Goal: Task Accomplishment & Management: Manage account settings

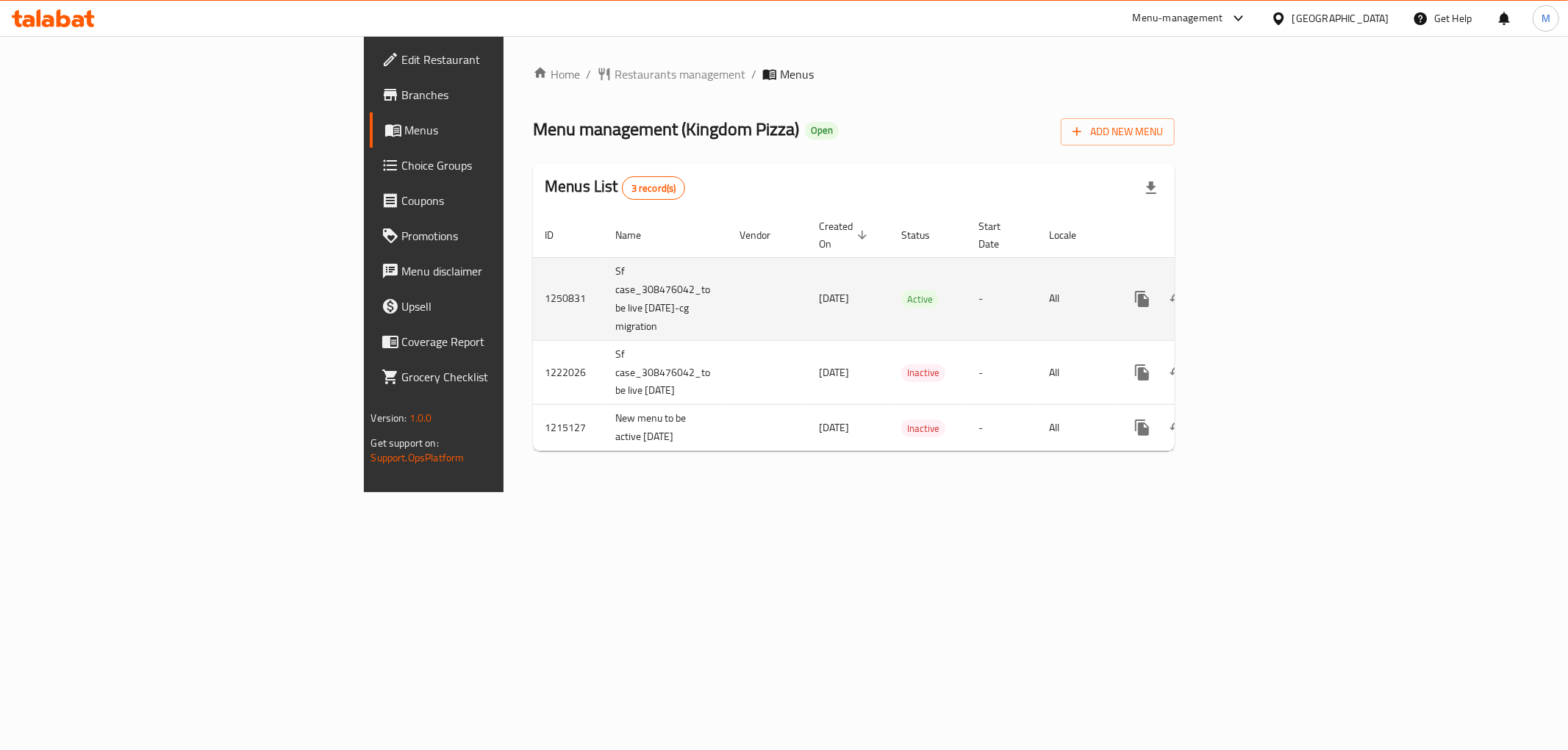
click at [1204, 274] on div "Home / Restaurants management / Menus Menu management ( Kingdom Pizza ) Open Ad…" at bounding box center [853, 264] width 700 height 456
click at [1266, 292] on link "enhanced table" at bounding box center [1248, 298] width 35 height 35
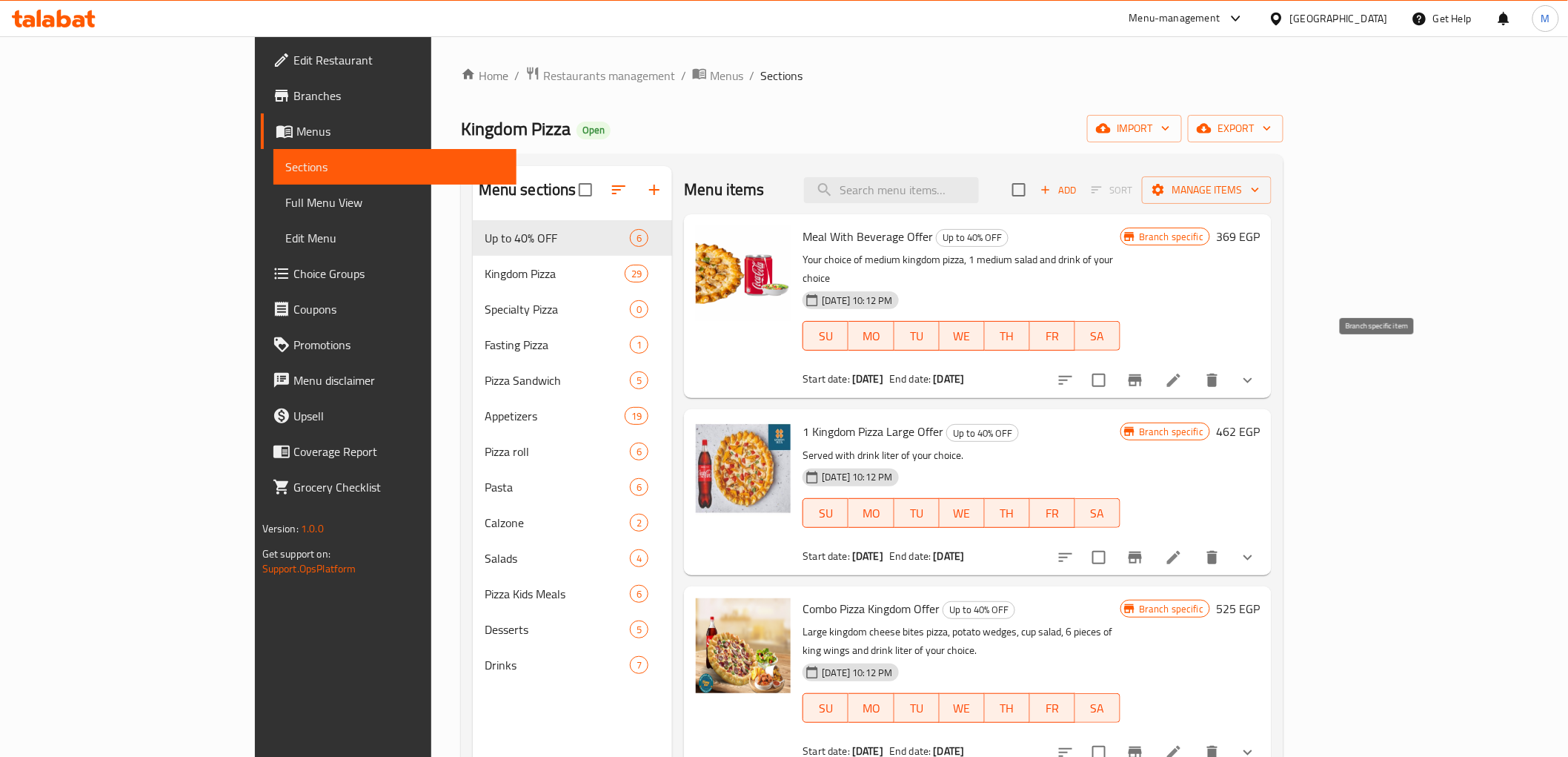
click at [1154, 375] on button "Branch-specific-item" at bounding box center [1135, 380] width 35 height 35
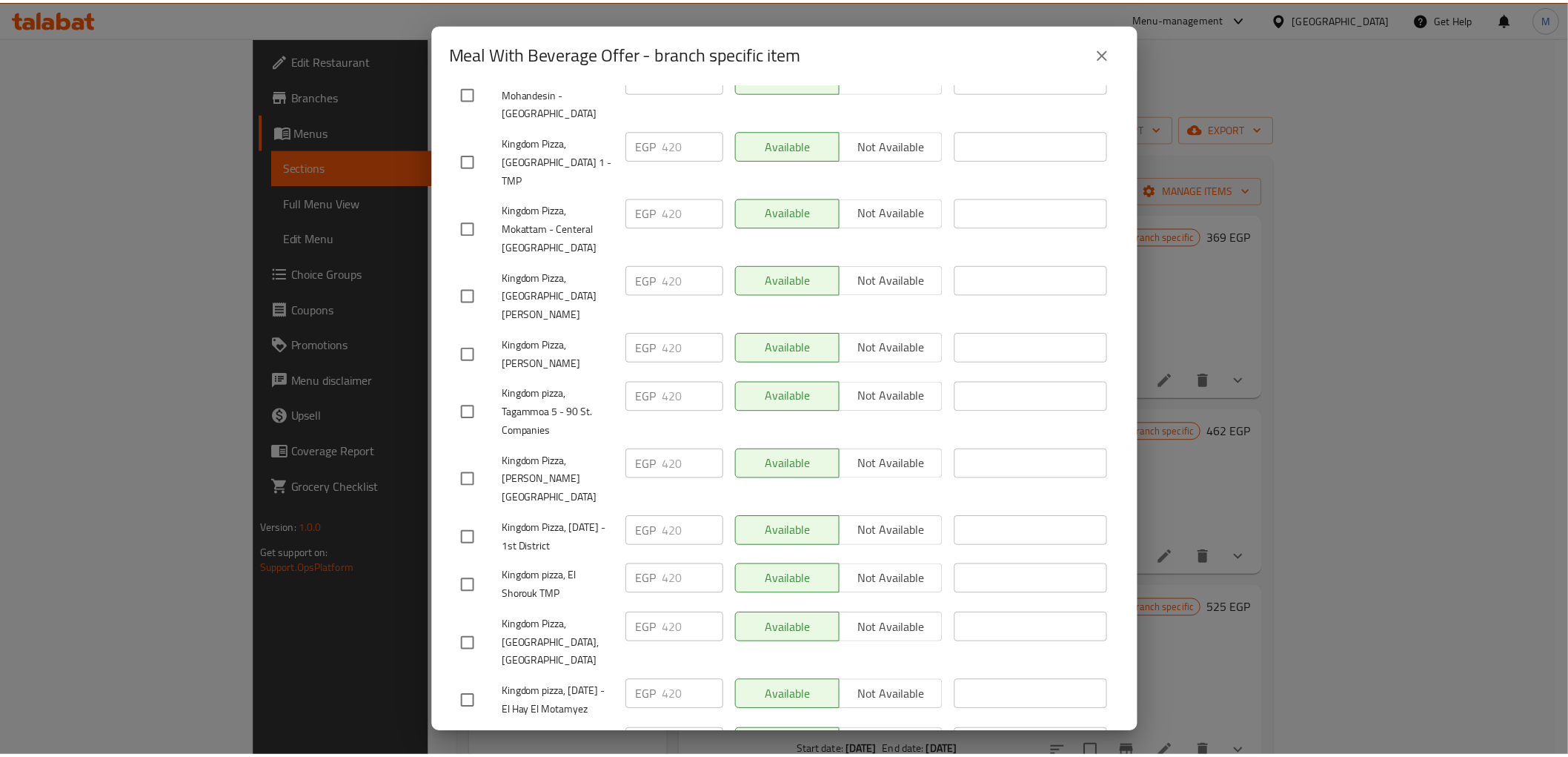
scroll to position [1230, 0]
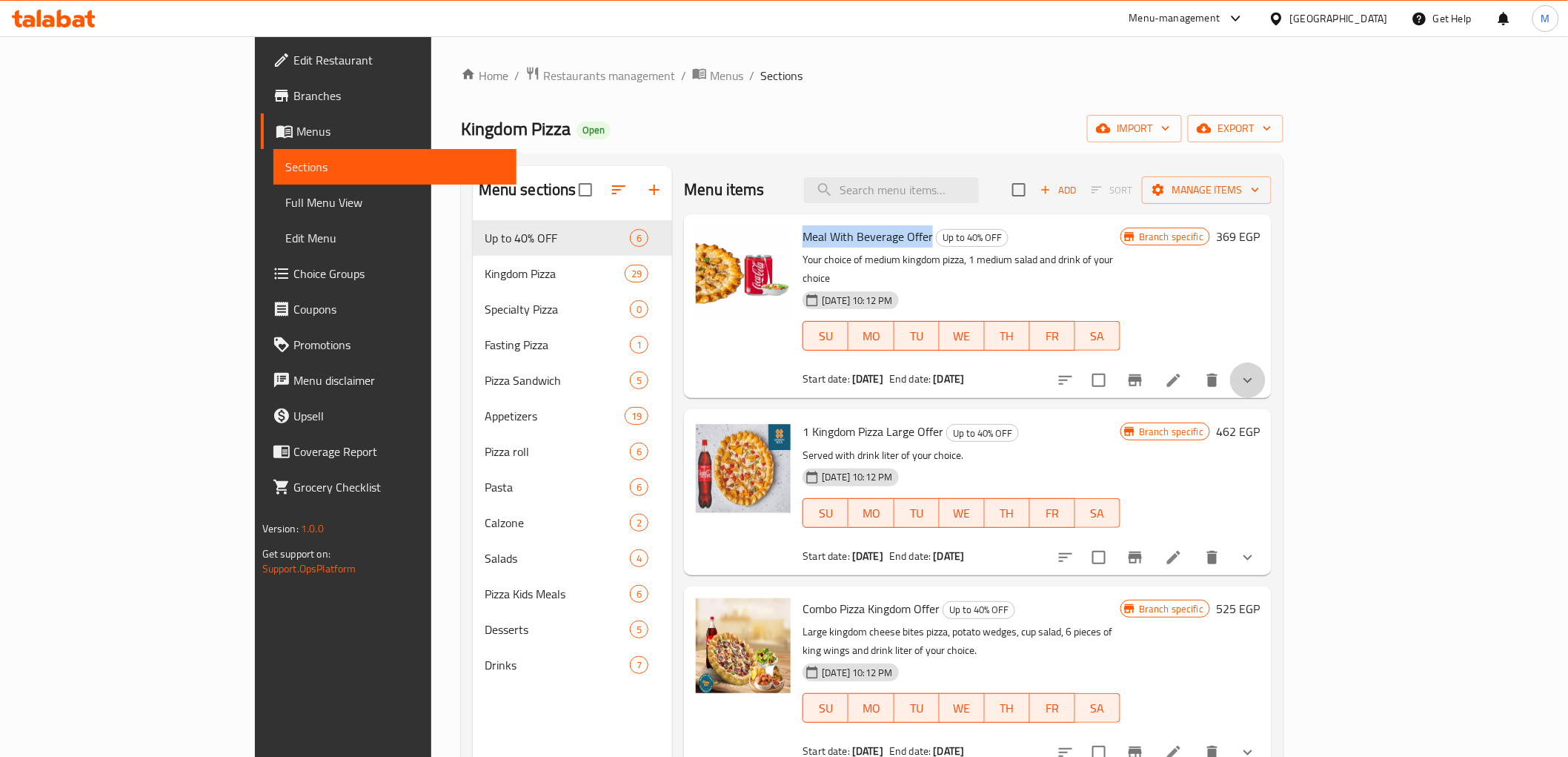
click at [1257, 372] on icon "show more" at bounding box center [1248, 381] width 18 height 18
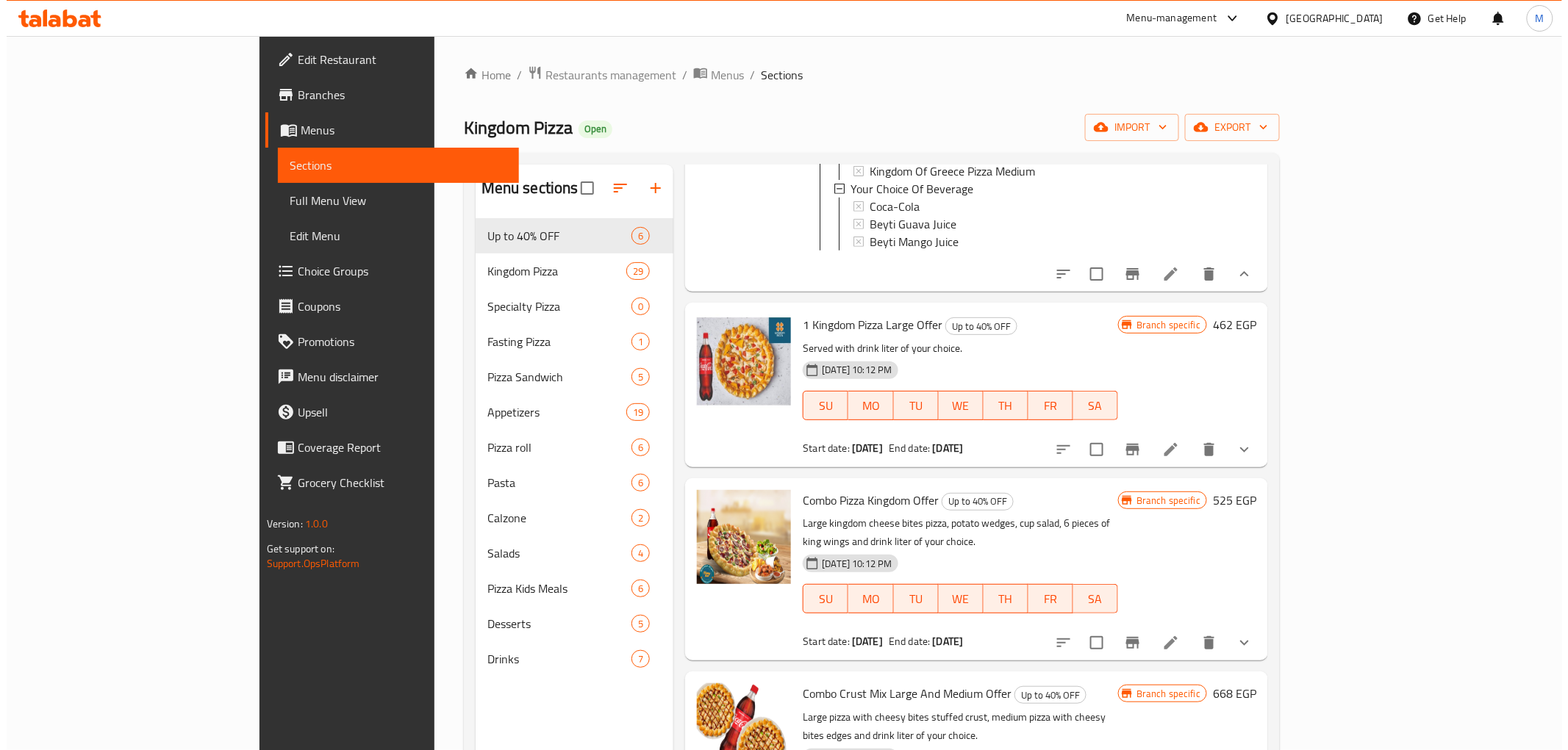
scroll to position [561, 0]
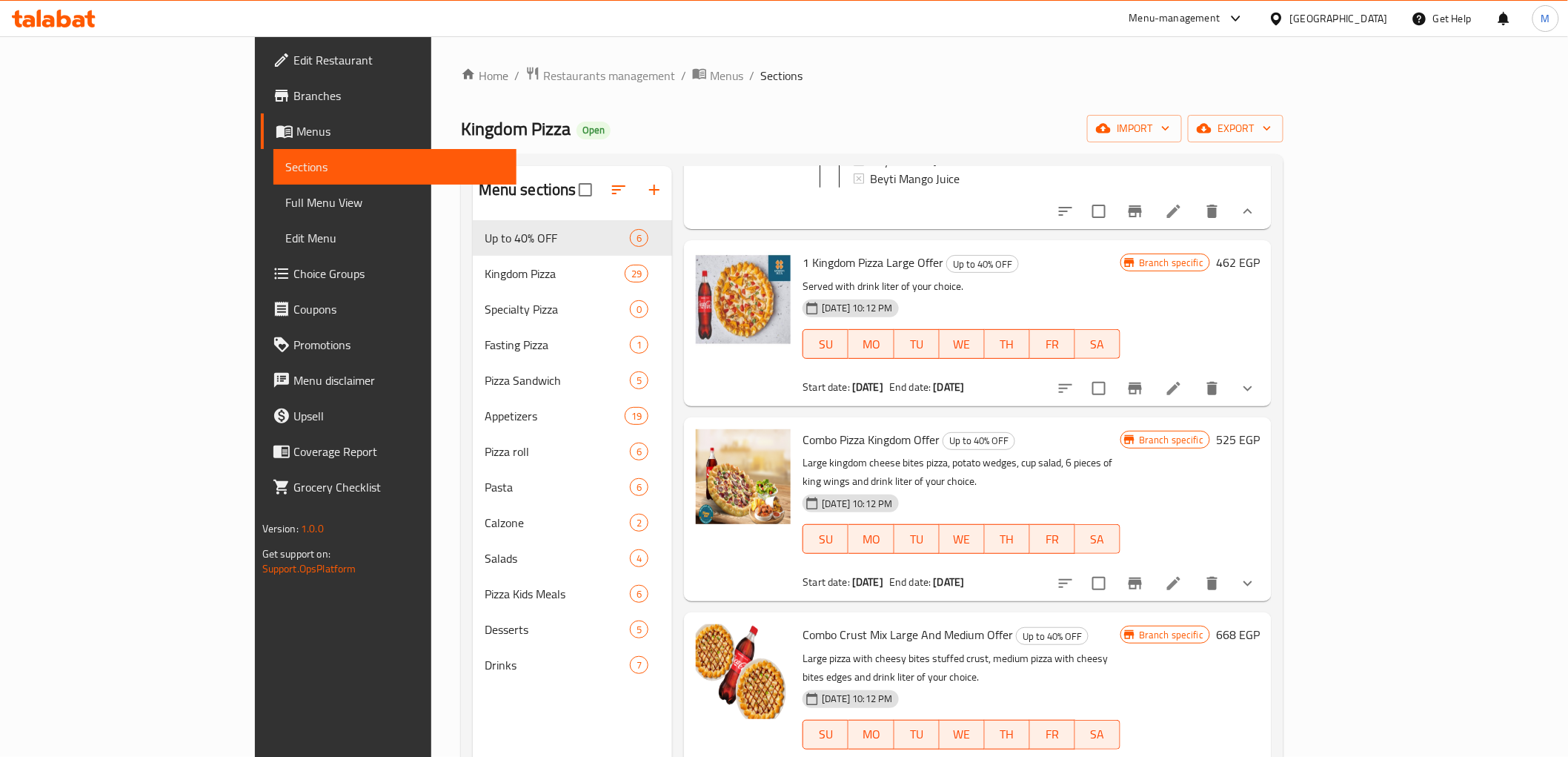
click at [1142, 578] on icon "Branch-specific-item" at bounding box center [1136, 584] width 14 height 12
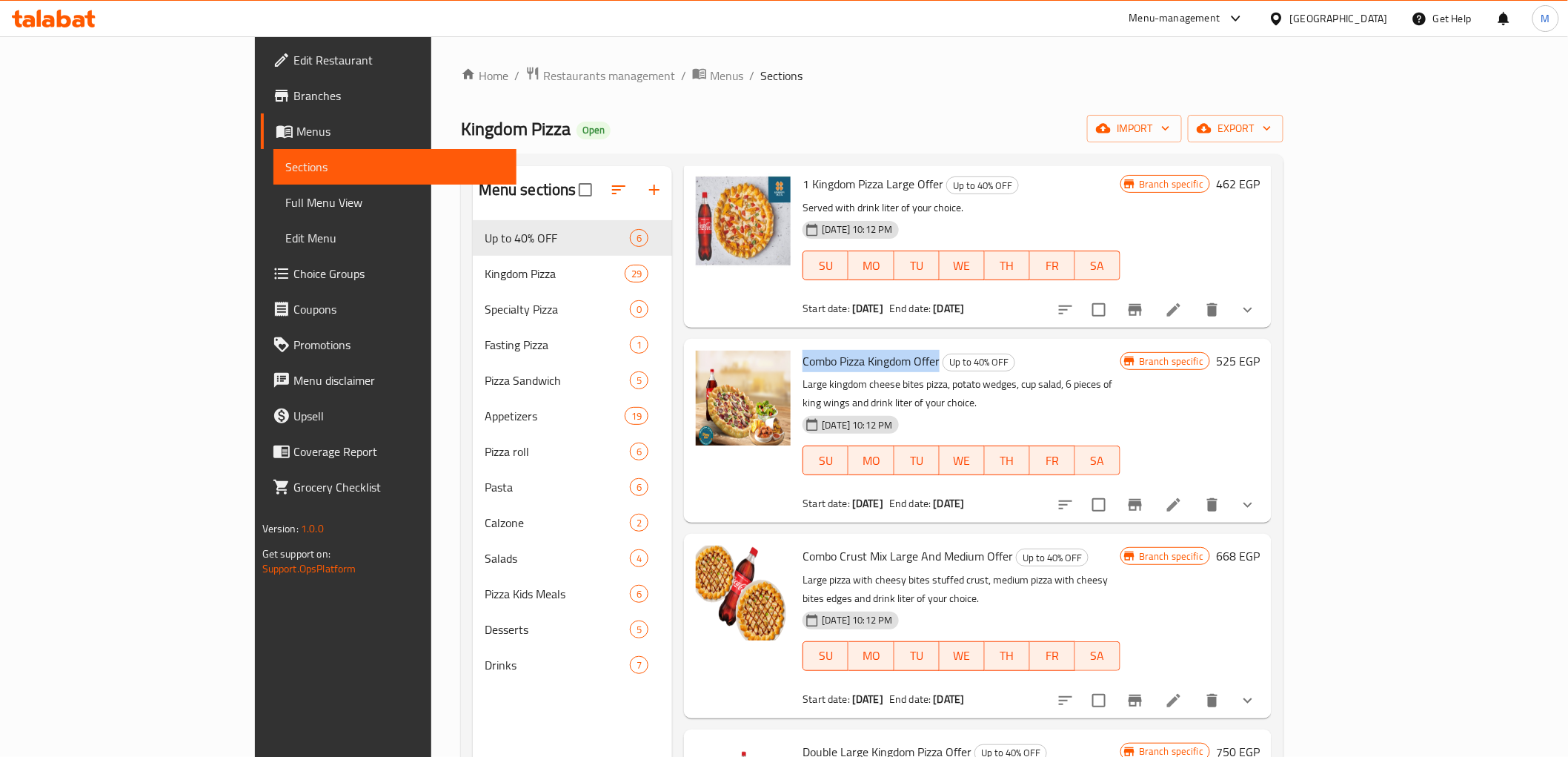
scroll to position [649, 0]
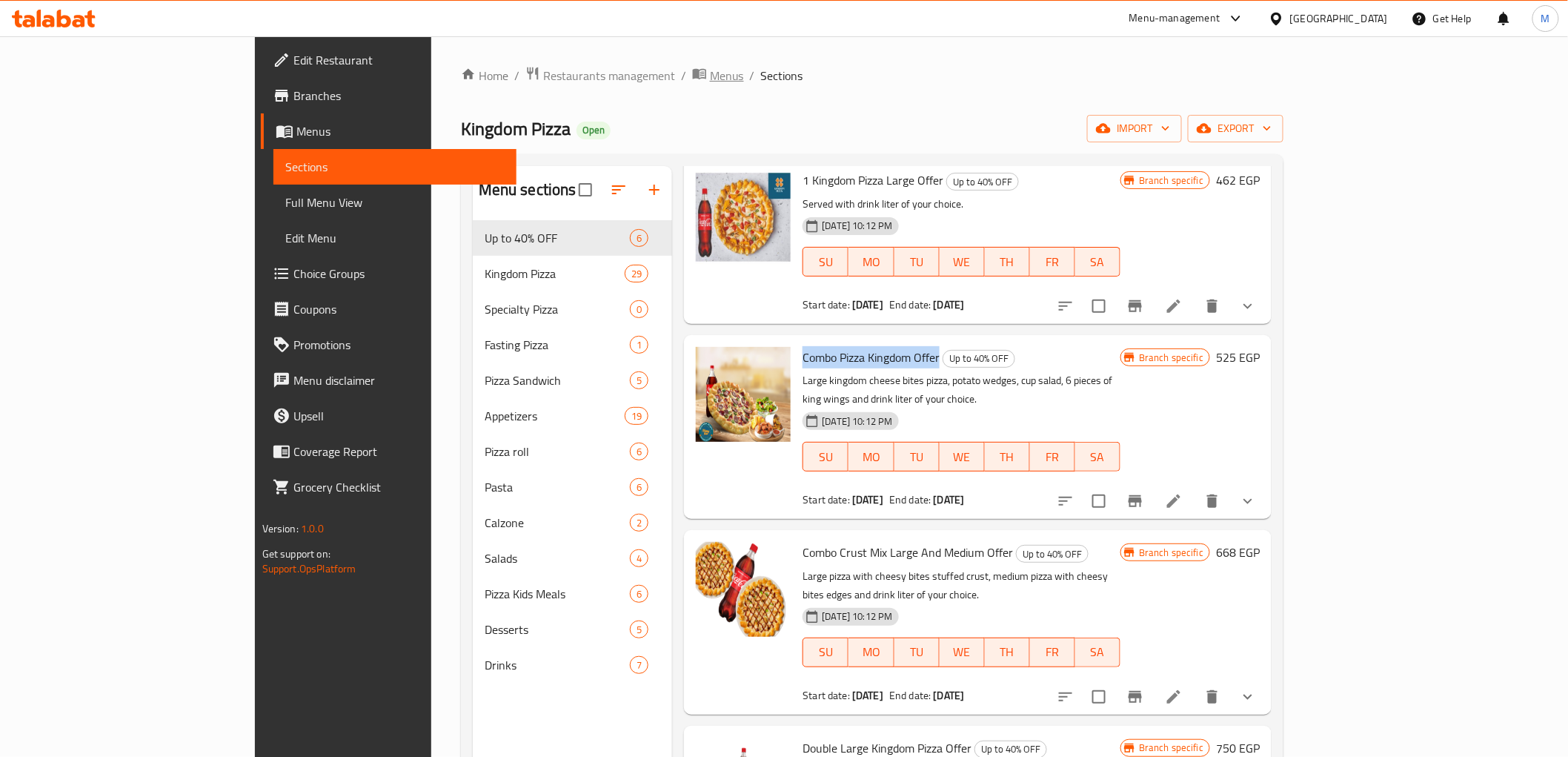
click at [710, 71] on span "Menus" at bounding box center [726, 76] width 34 height 18
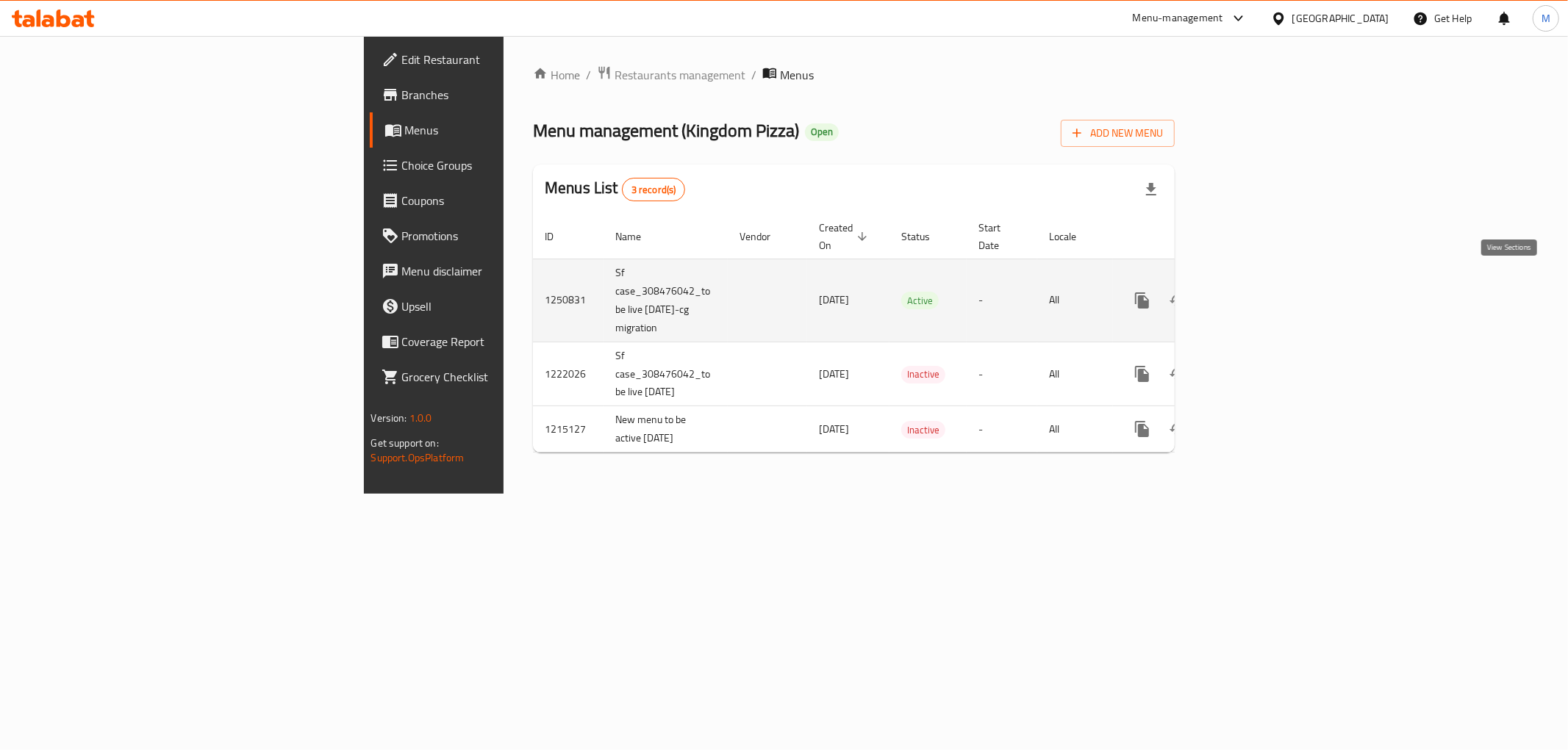
click at [1266, 283] on link "enhanced table" at bounding box center [1248, 300] width 35 height 35
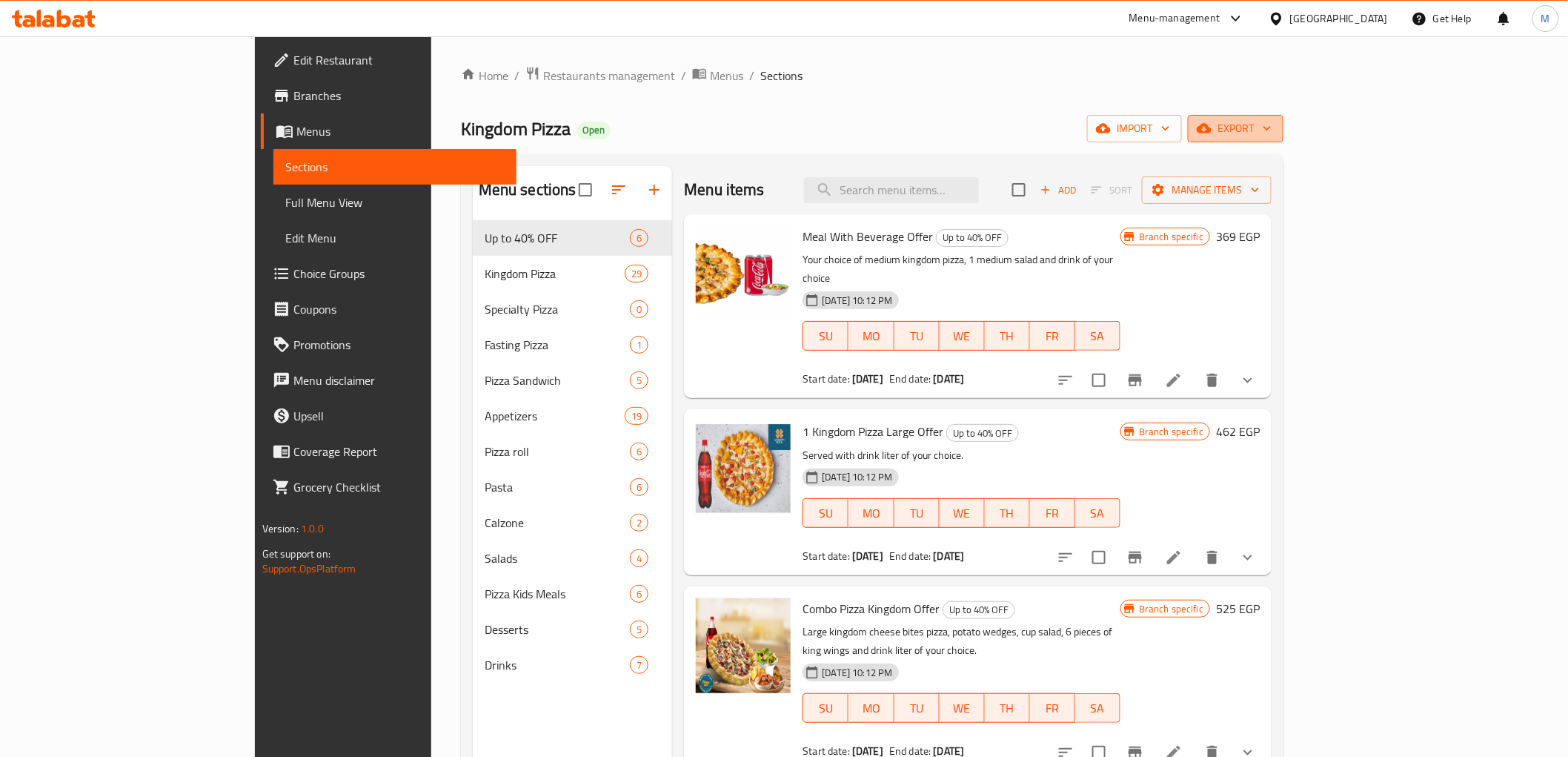
click at [1272, 135] on span "export" at bounding box center [1236, 129] width 72 height 19
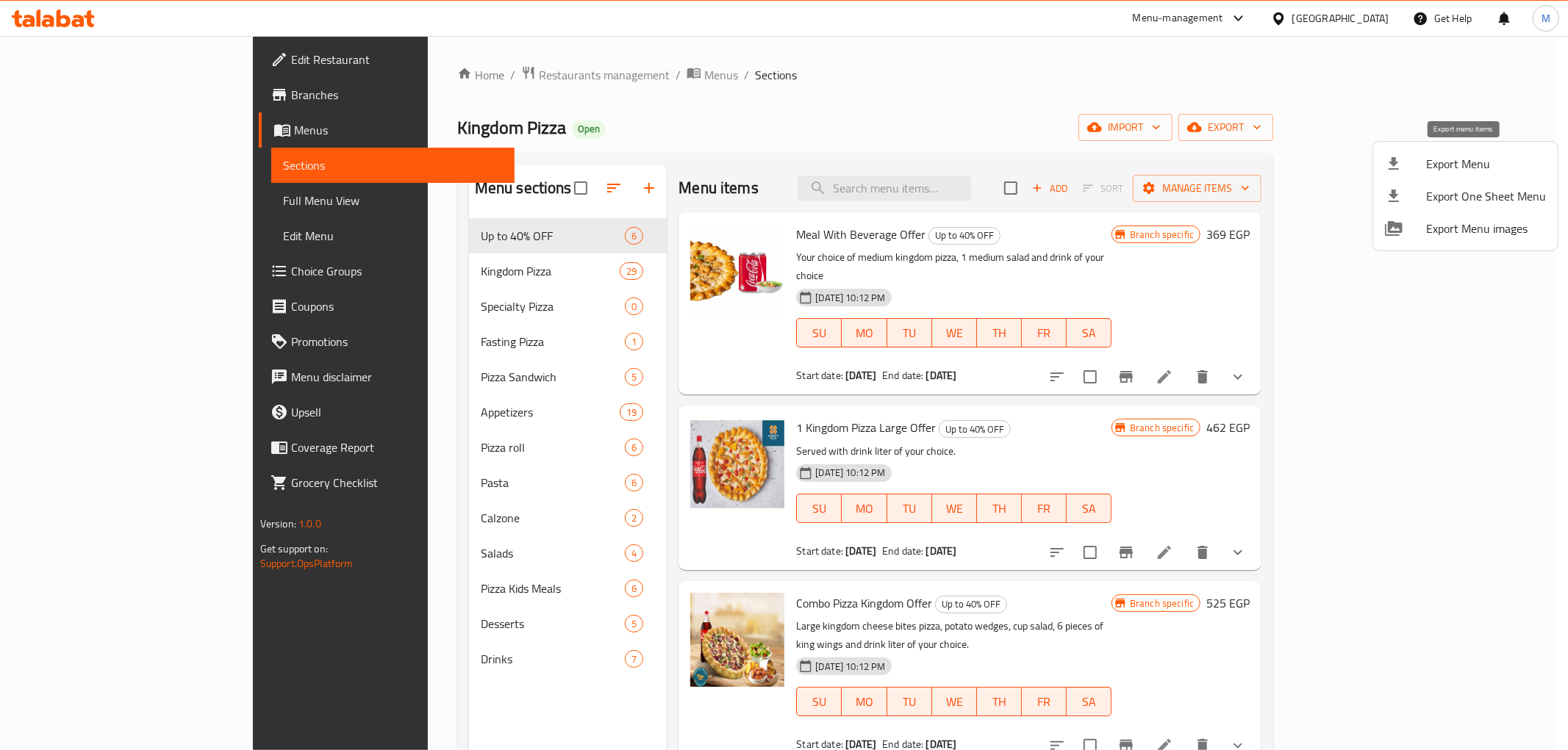
click at [1478, 157] on span "Export Menu" at bounding box center [1486, 164] width 120 height 18
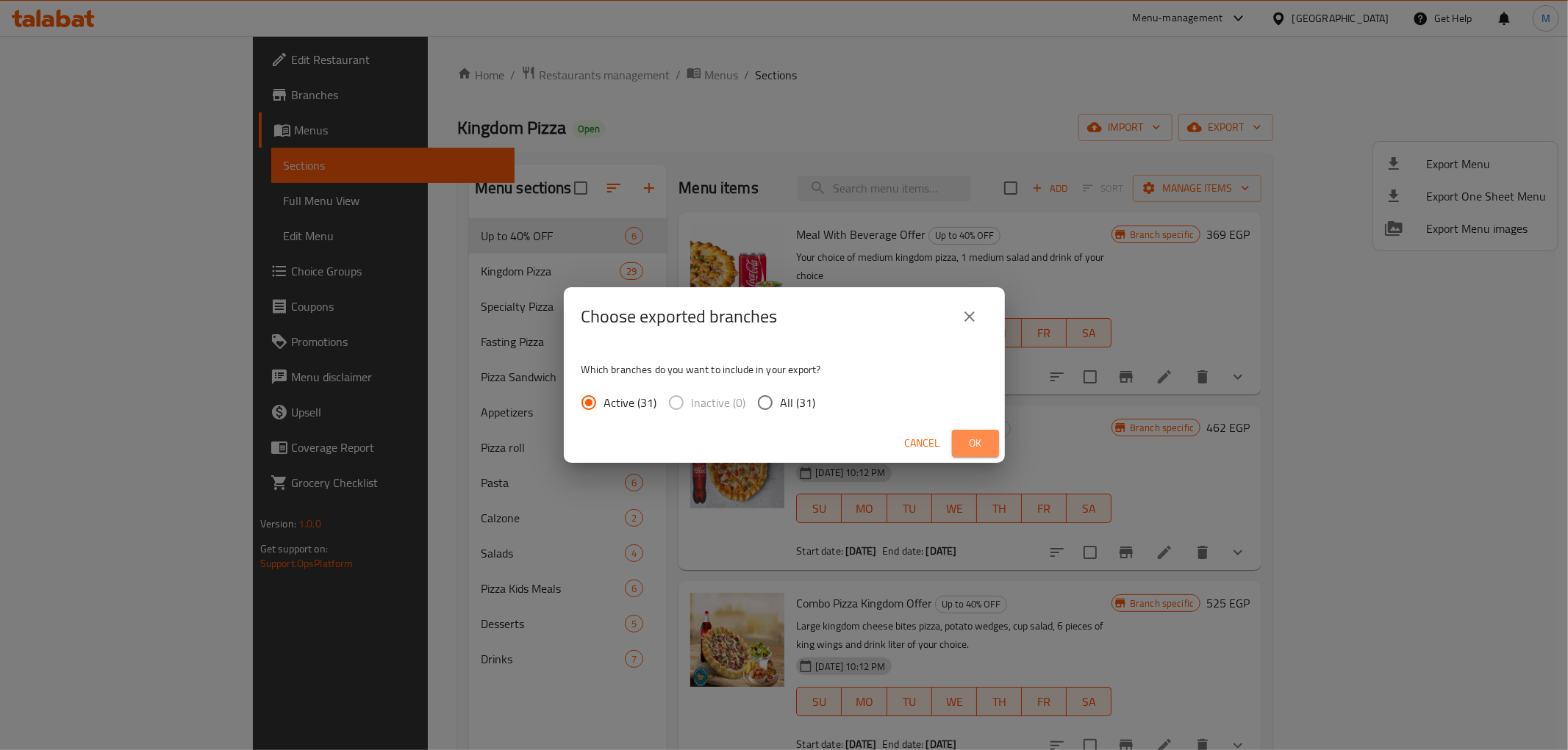
click at [988, 437] on button "Ok" at bounding box center [975, 444] width 47 height 27
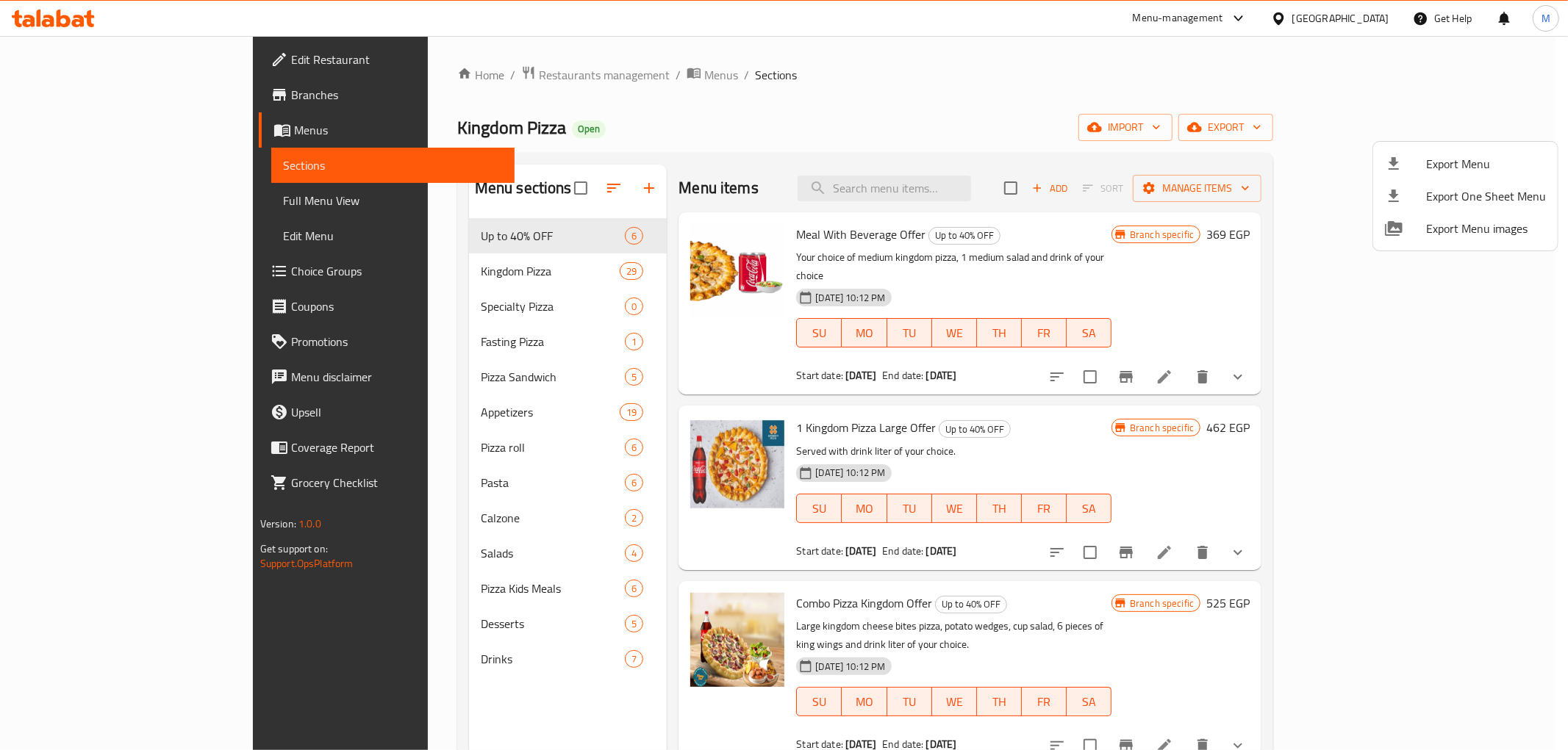
click at [555, 70] on div at bounding box center [784, 375] width 1568 height 750
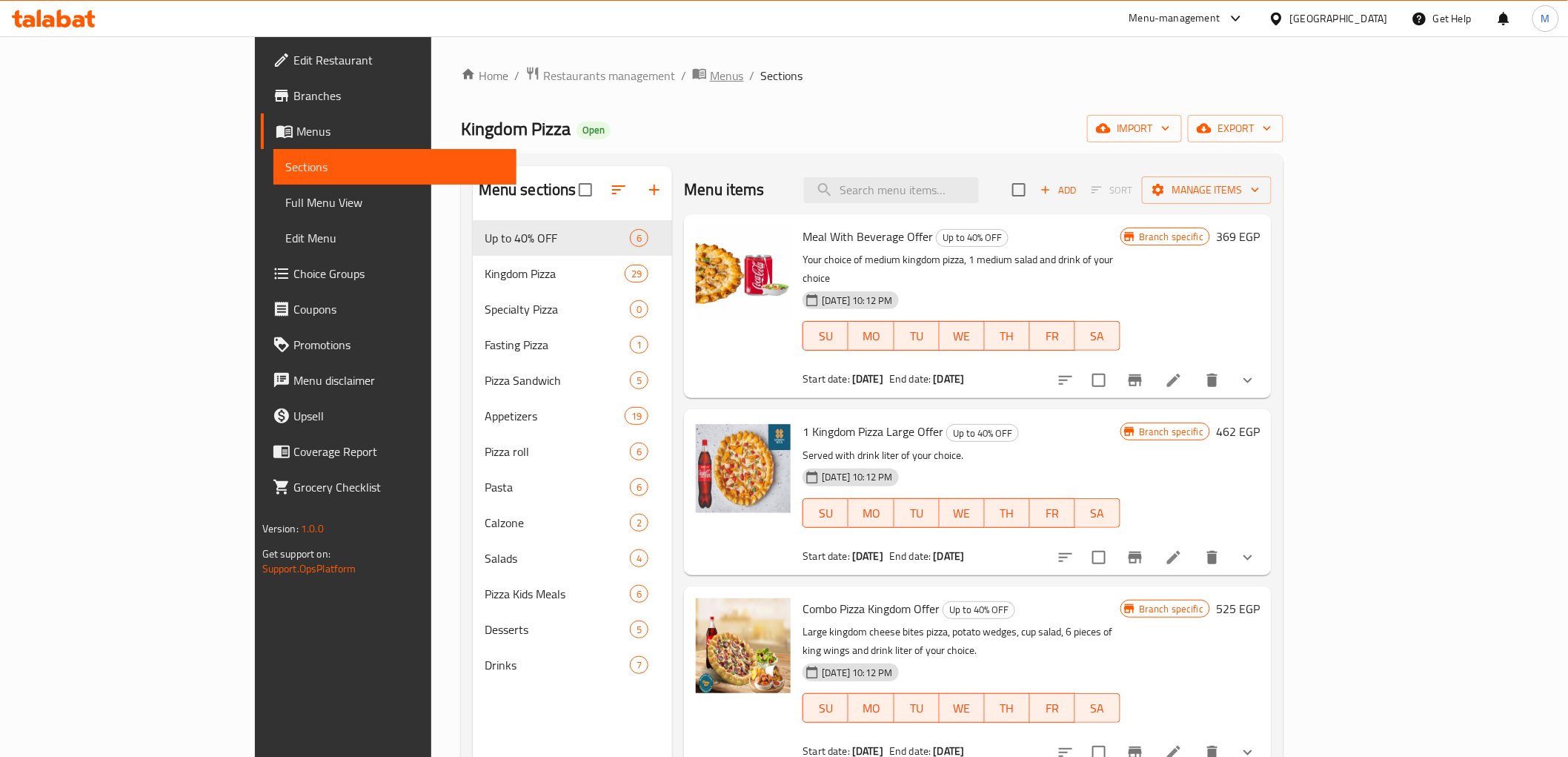
click at [710, 77] on span "Menus" at bounding box center [726, 76] width 34 height 18
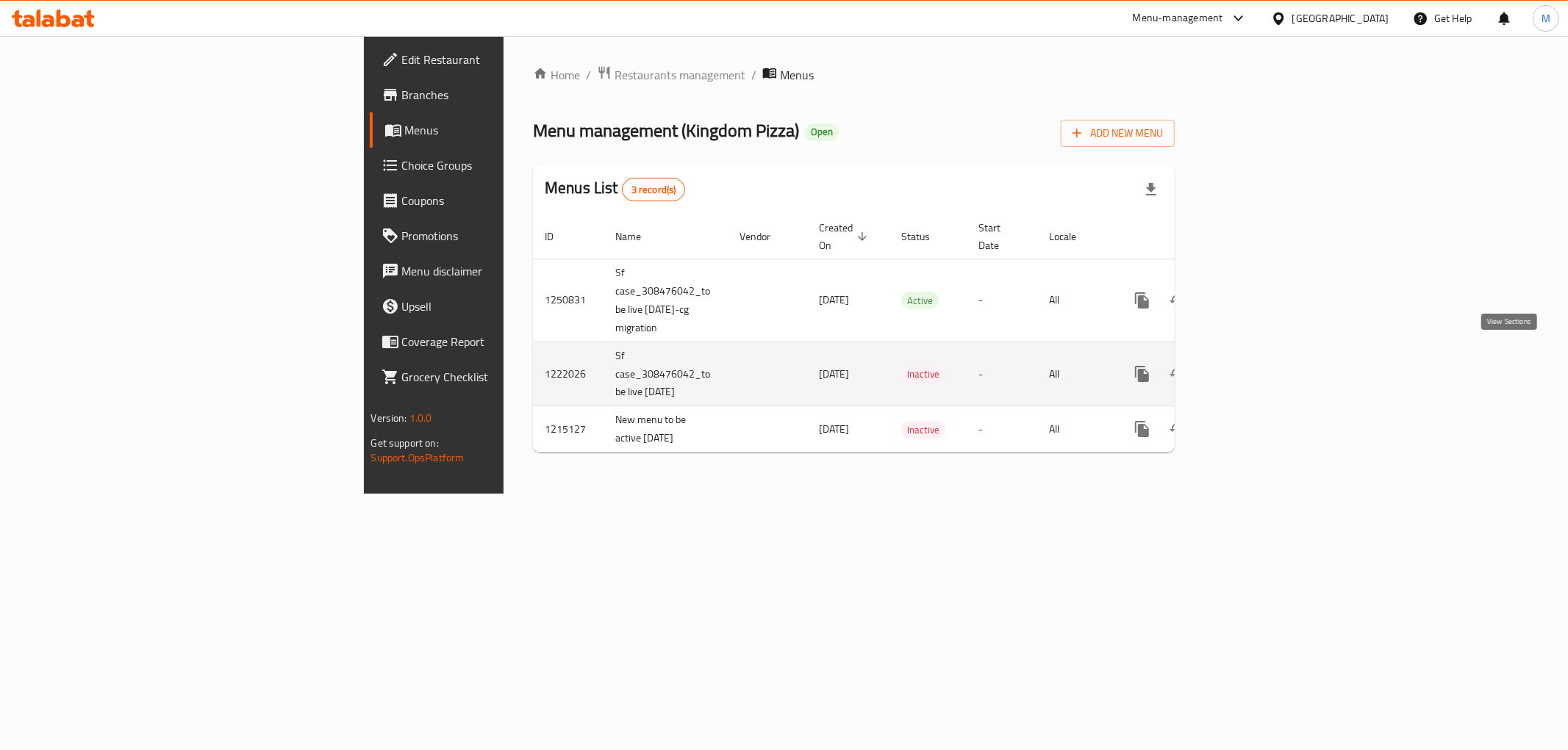
click at [1257, 365] on icon "enhanced table" at bounding box center [1249, 374] width 18 height 18
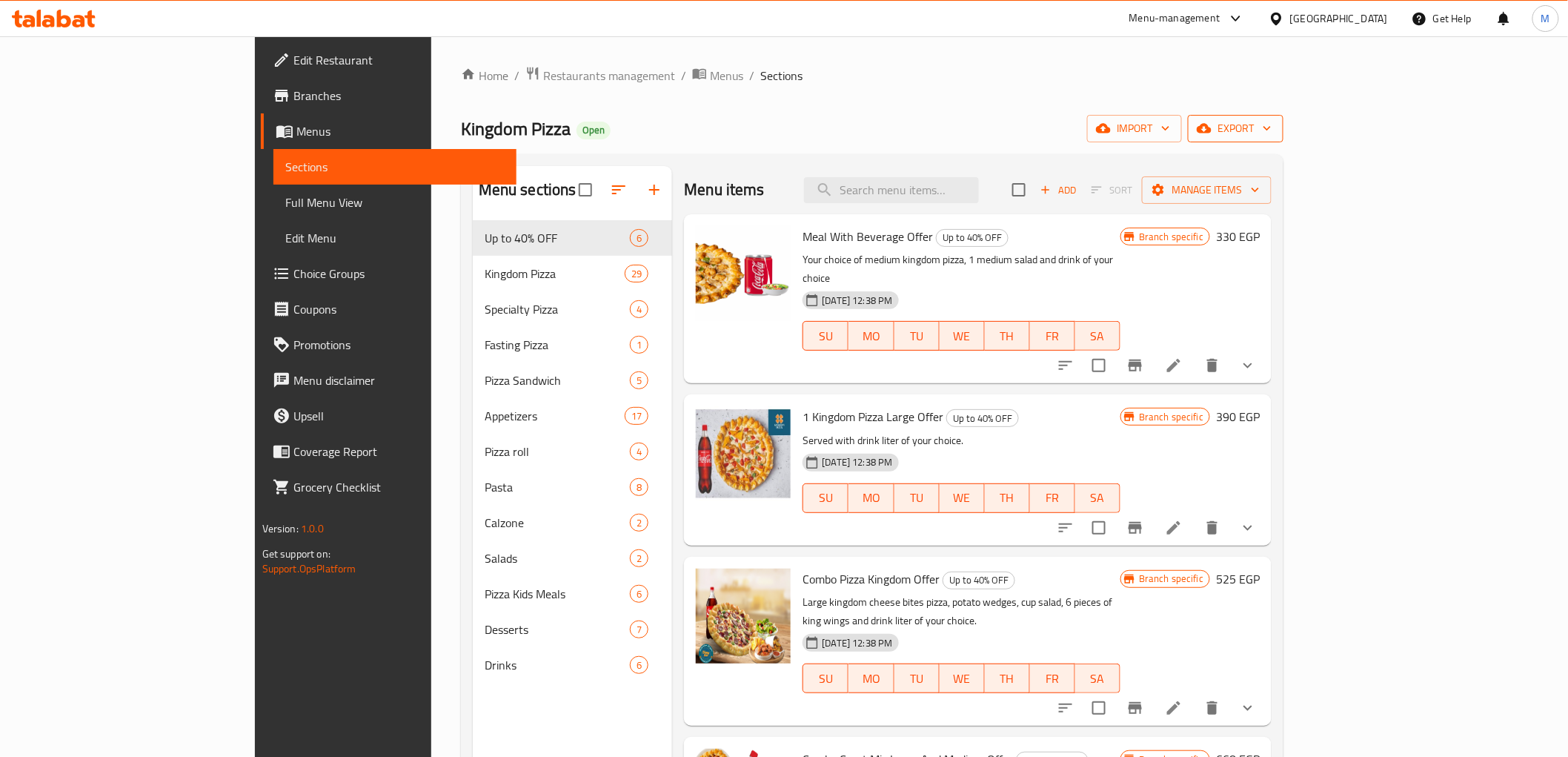
click at [1272, 129] on span "export" at bounding box center [1236, 129] width 72 height 19
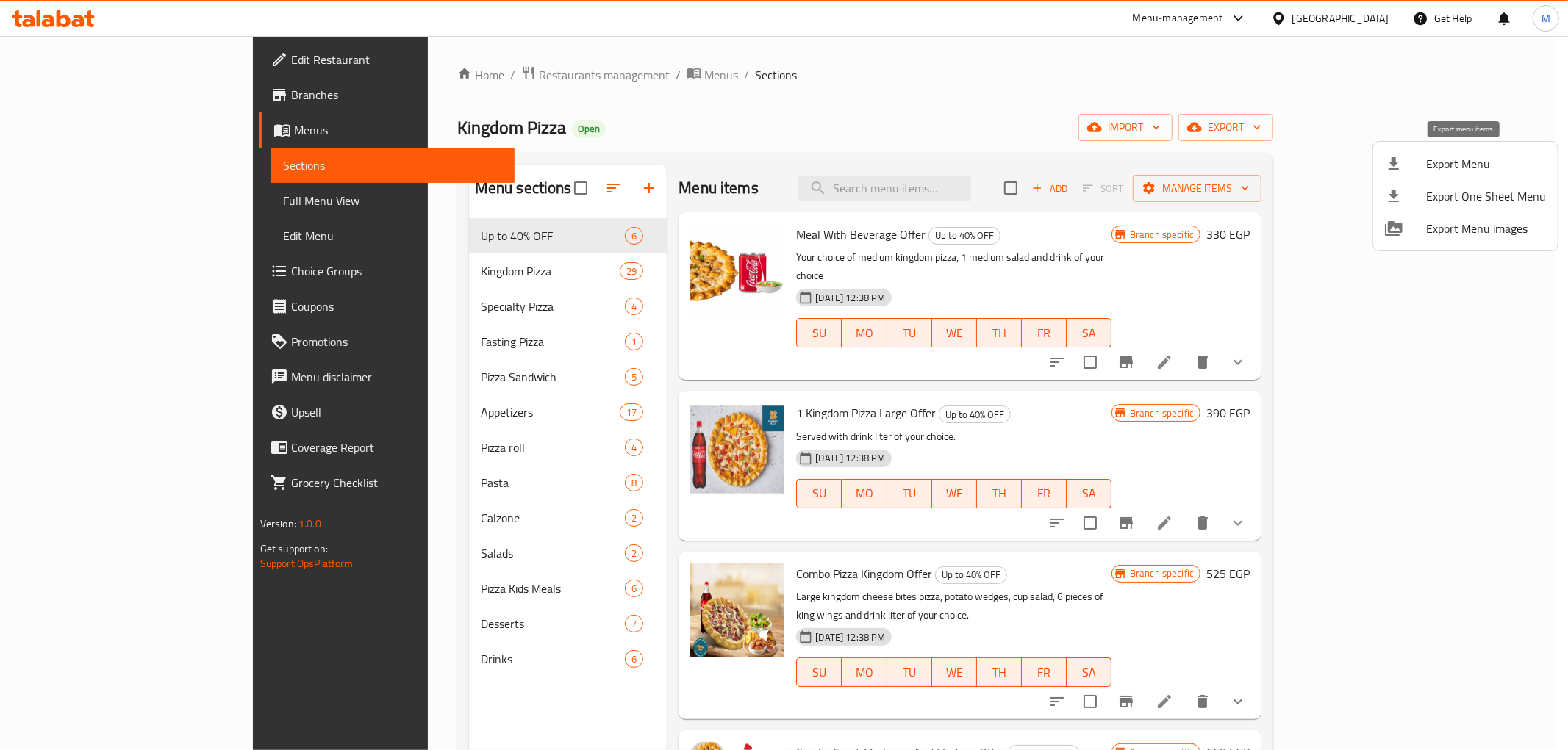
click at [1476, 158] on span "Export Menu" at bounding box center [1486, 164] width 120 height 18
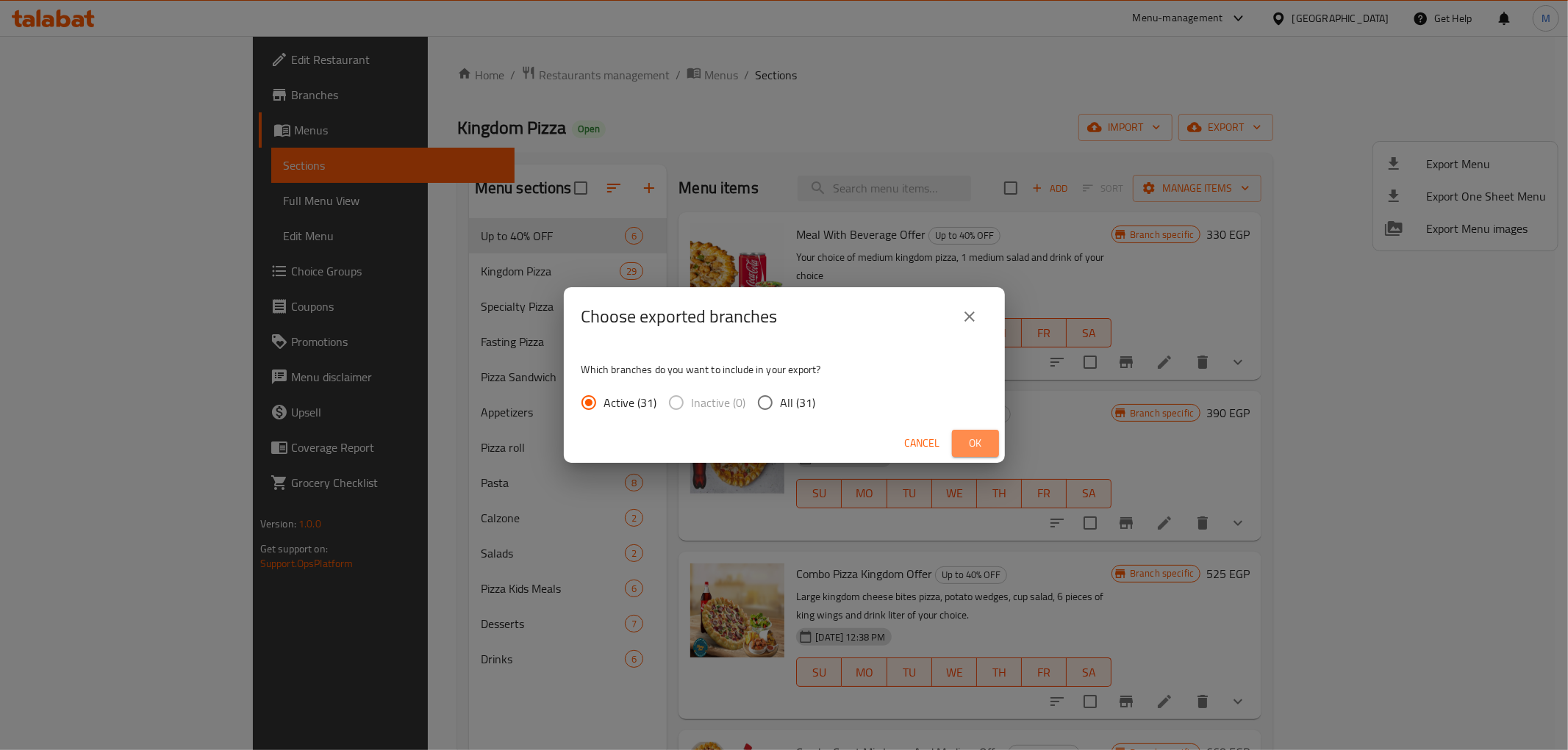
click at [978, 453] on button "Ok" at bounding box center [975, 444] width 47 height 27
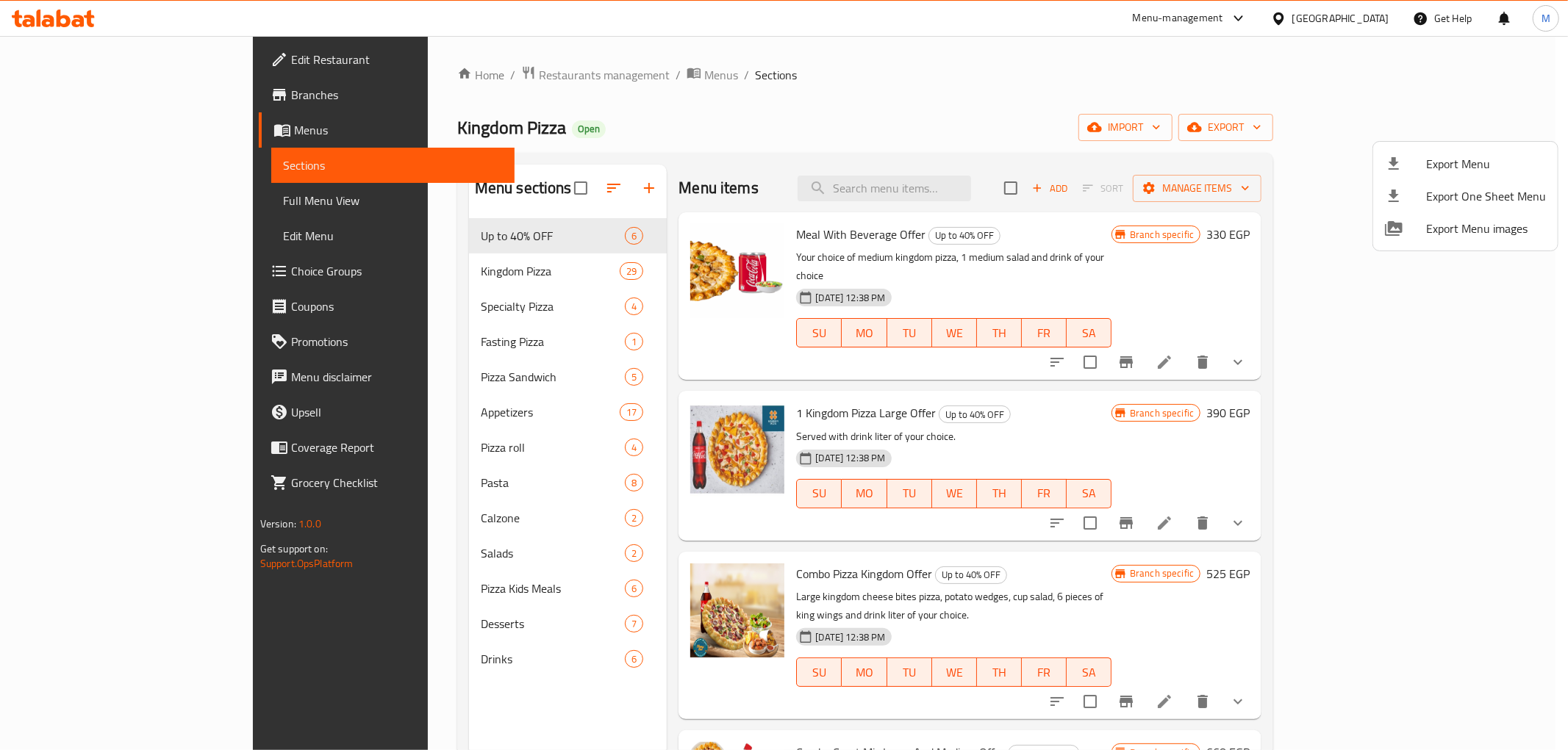
click at [672, 136] on div at bounding box center [784, 375] width 1568 height 750
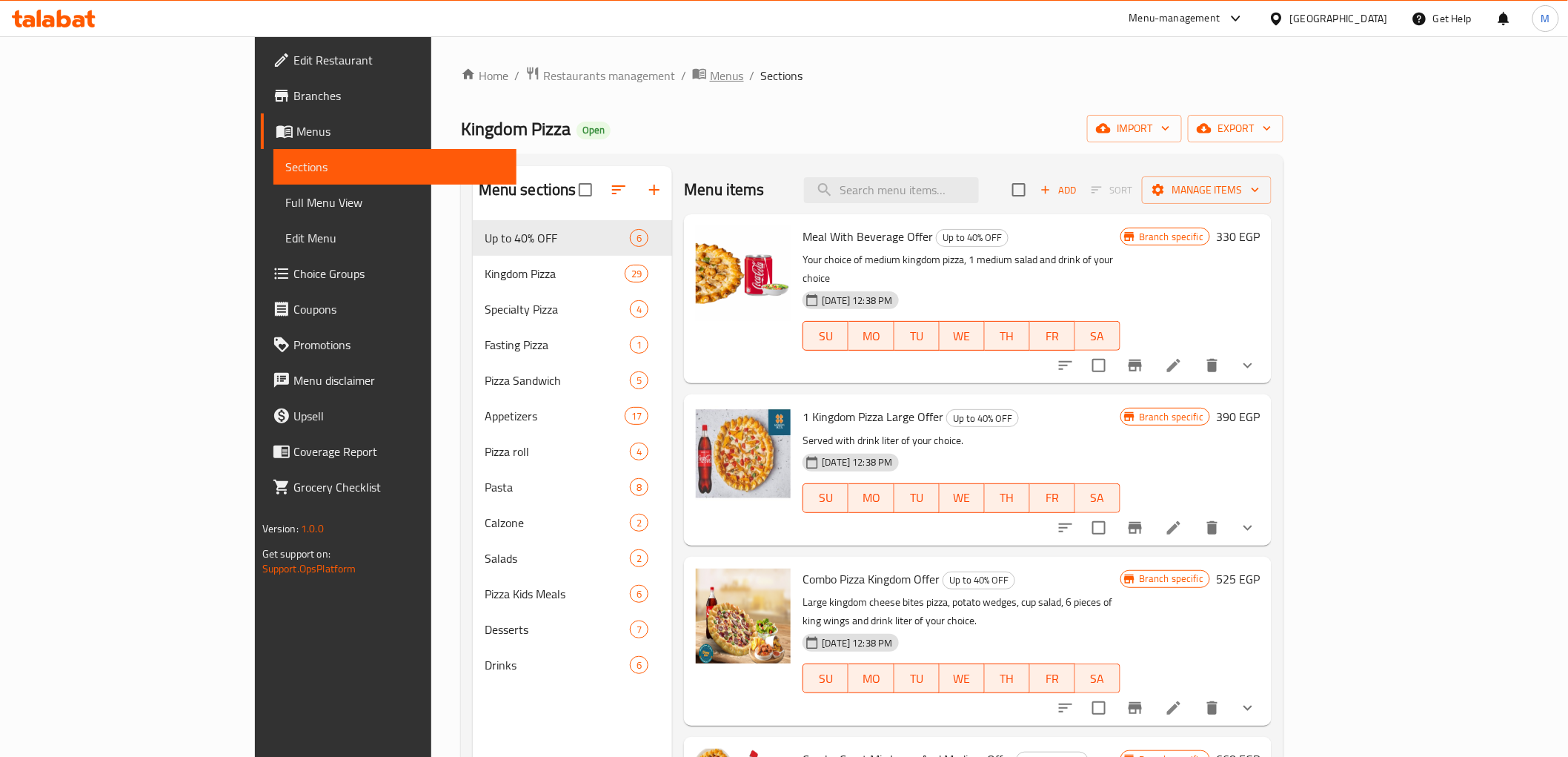
click at [693, 80] on icon "breadcrumb" at bounding box center [700, 74] width 15 height 15
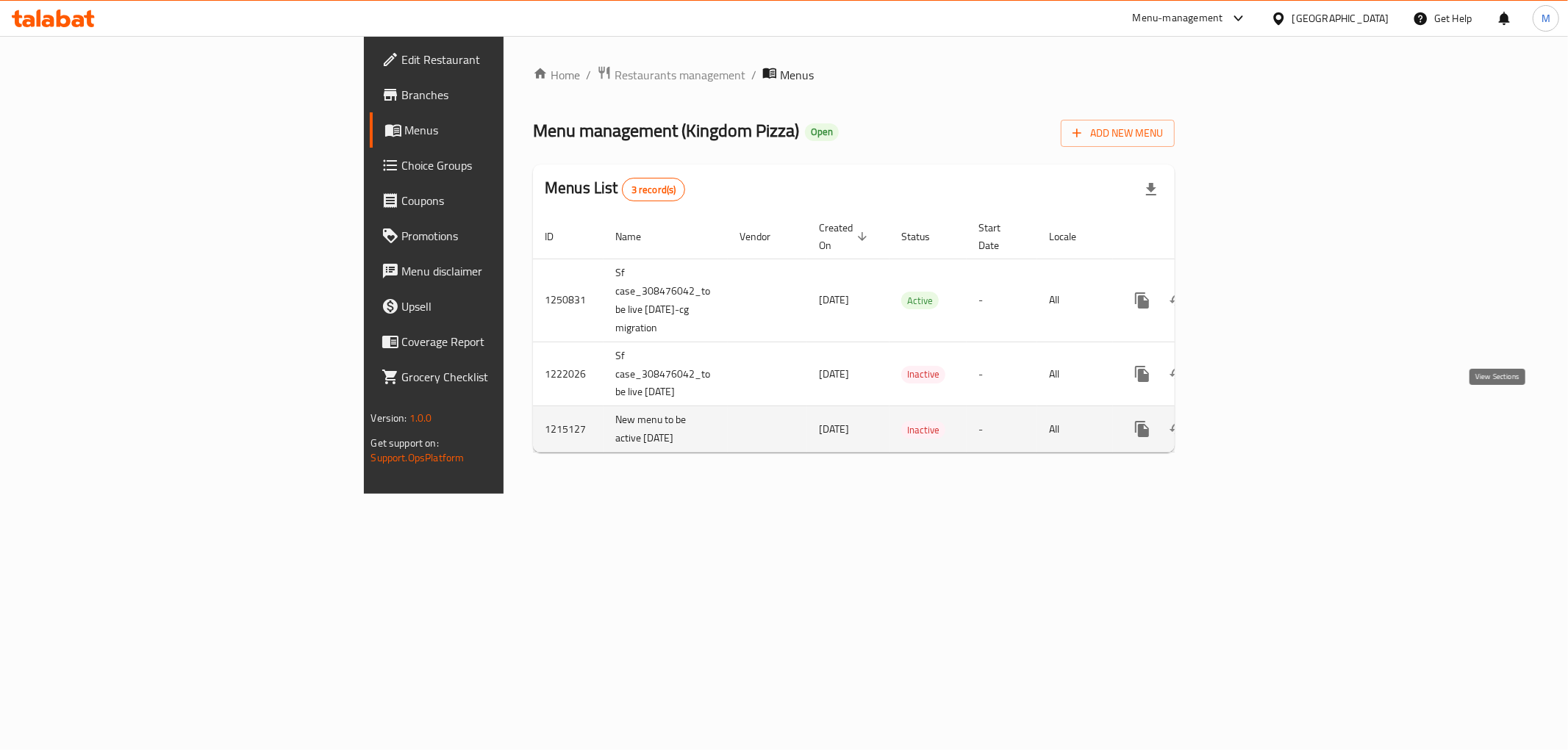
click at [1266, 412] on link "enhanced table" at bounding box center [1248, 429] width 35 height 35
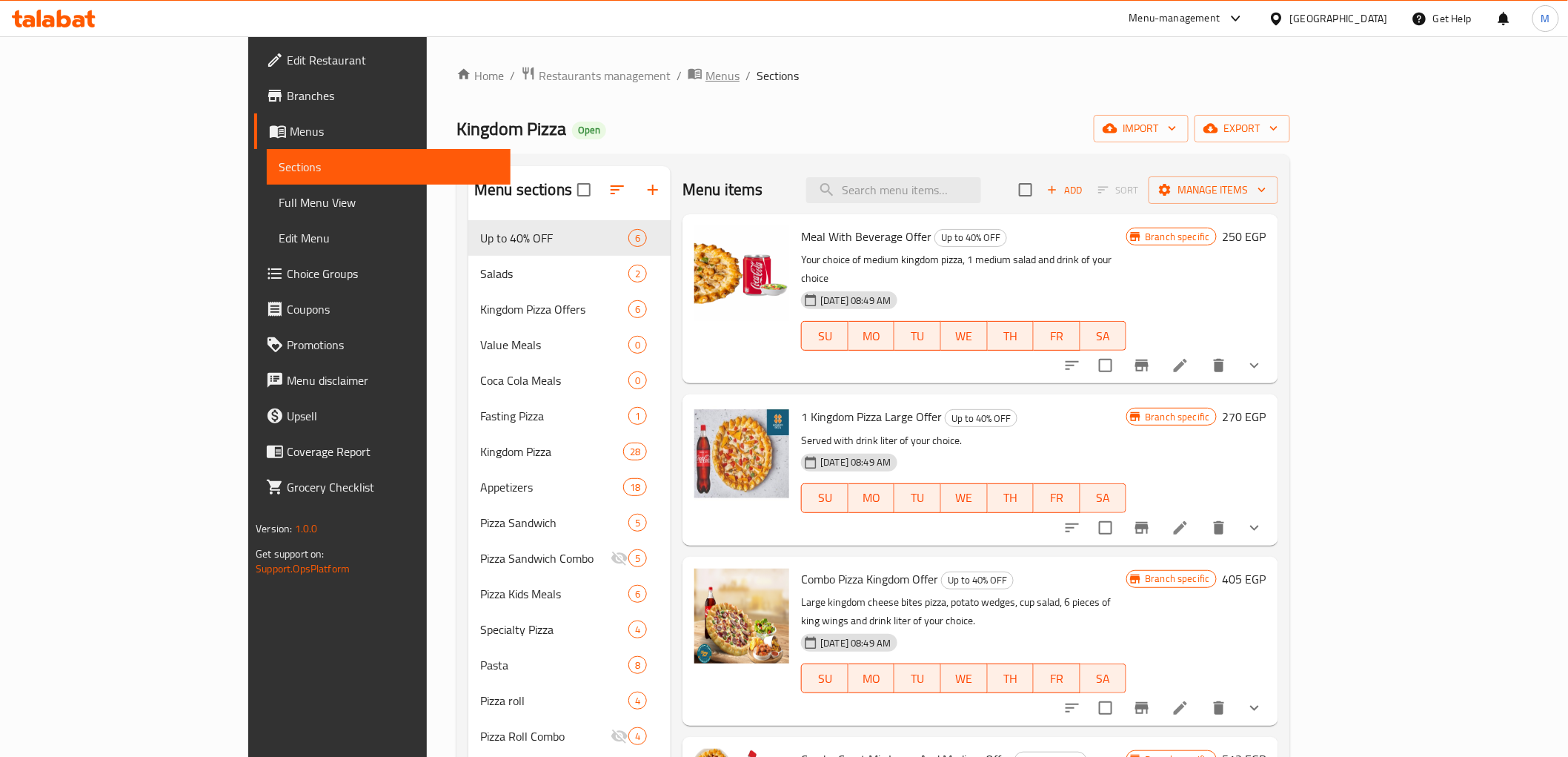
click at [705, 77] on span "Menus" at bounding box center [722, 76] width 34 height 18
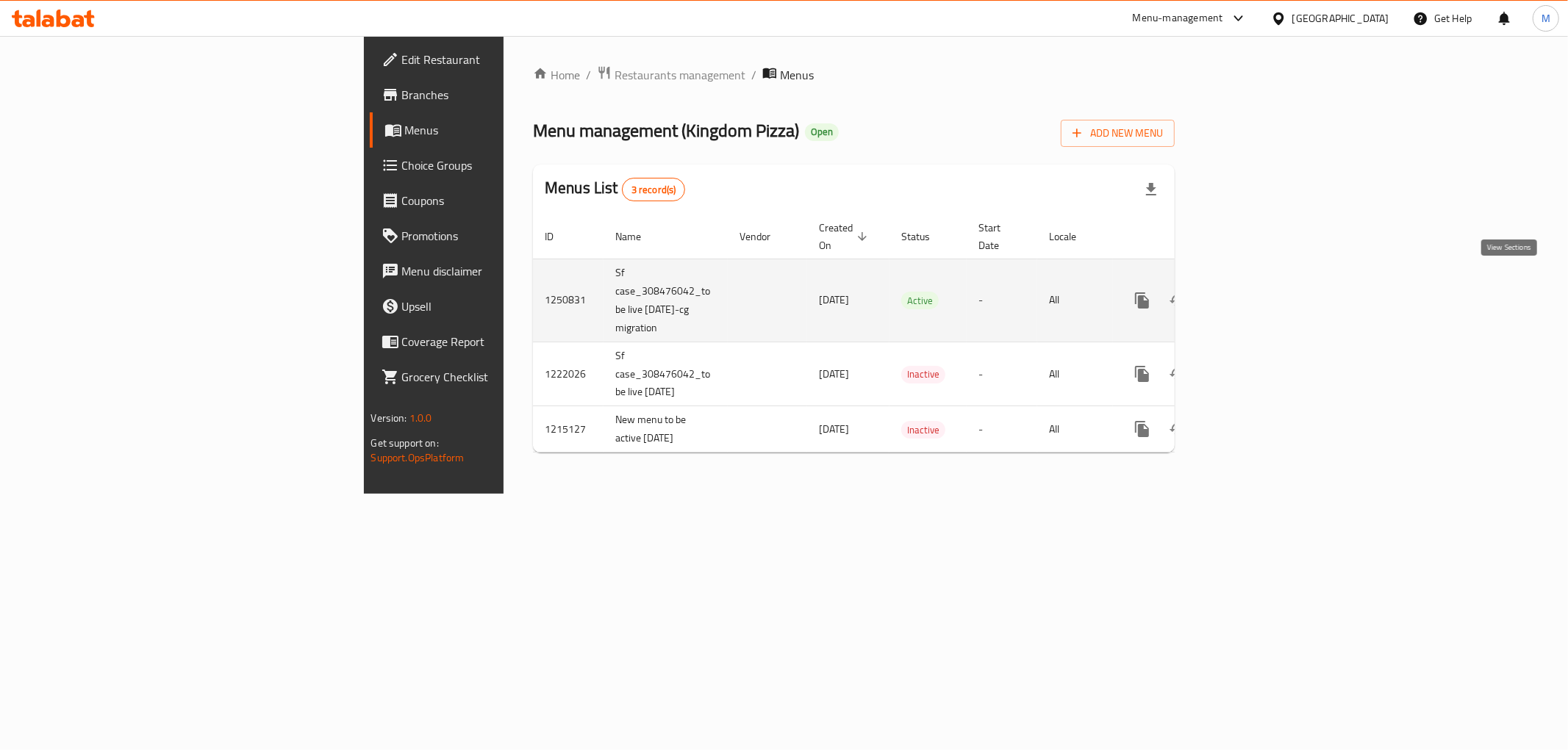
click at [1257, 292] on icon "enhanced table" at bounding box center [1249, 300] width 18 height 18
